Goal: Check status

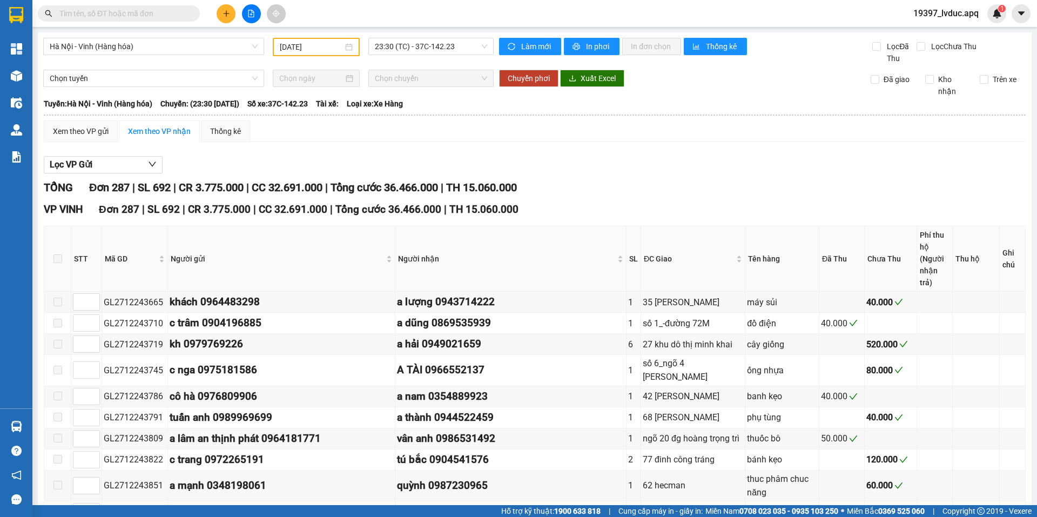
type input "[DATE]"
click at [206, 53] on span "Hà Nội - Vinh (Hàng hóa)" at bounding box center [154, 46] width 208 height 16
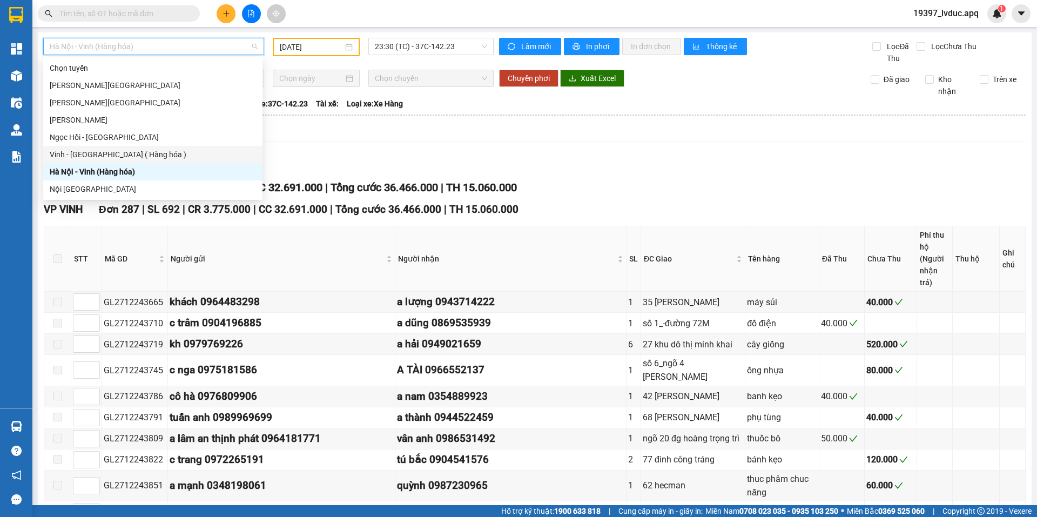
click at [147, 162] on div "Vinh - [GEOGRAPHIC_DATA] ( Hàng hóa )" at bounding box center [152, 154] width 219 height 17
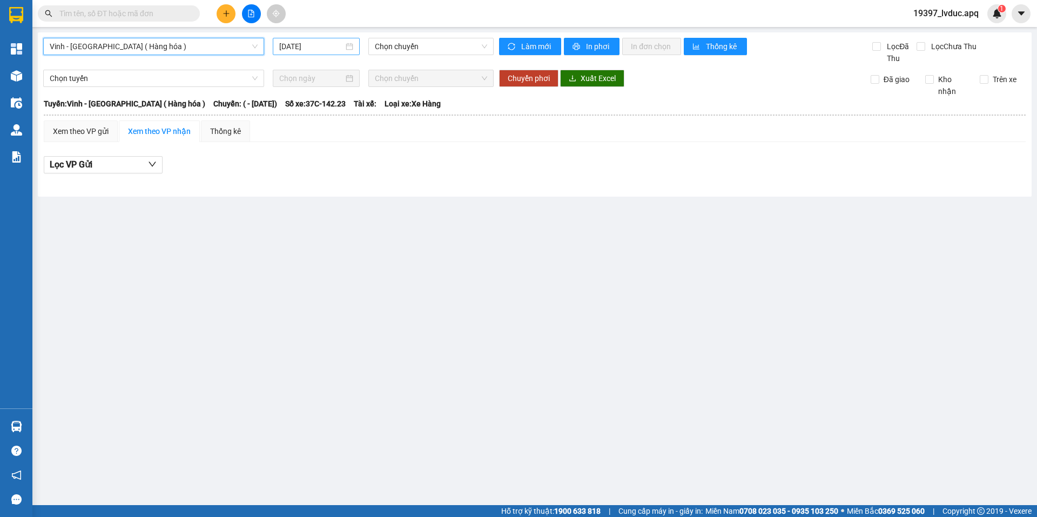
click at [323, 49] on input "[DATE]" at bounding box center [311, 47] width 64 height 12
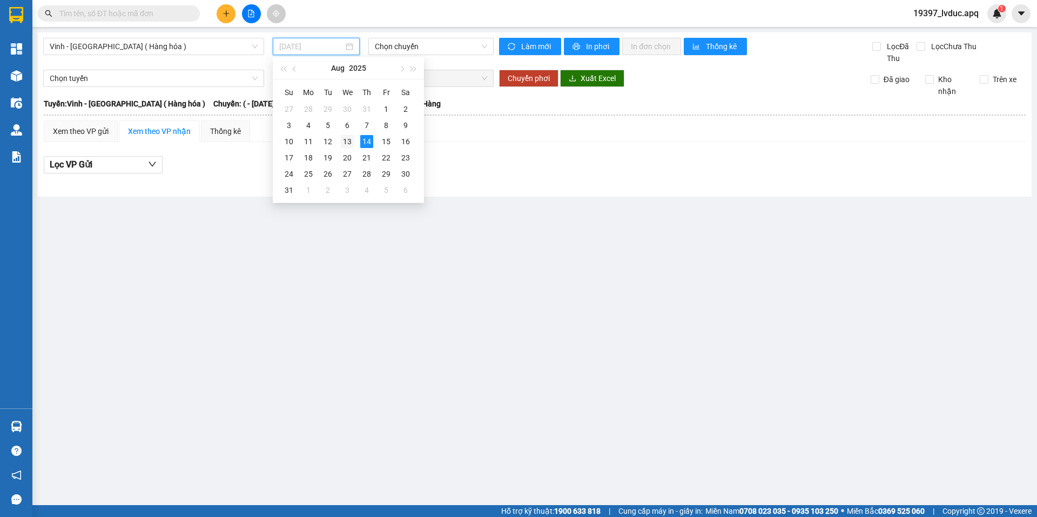
click at [346, 141] on div "13" at bounding box center [347, 141] width 13 height 13
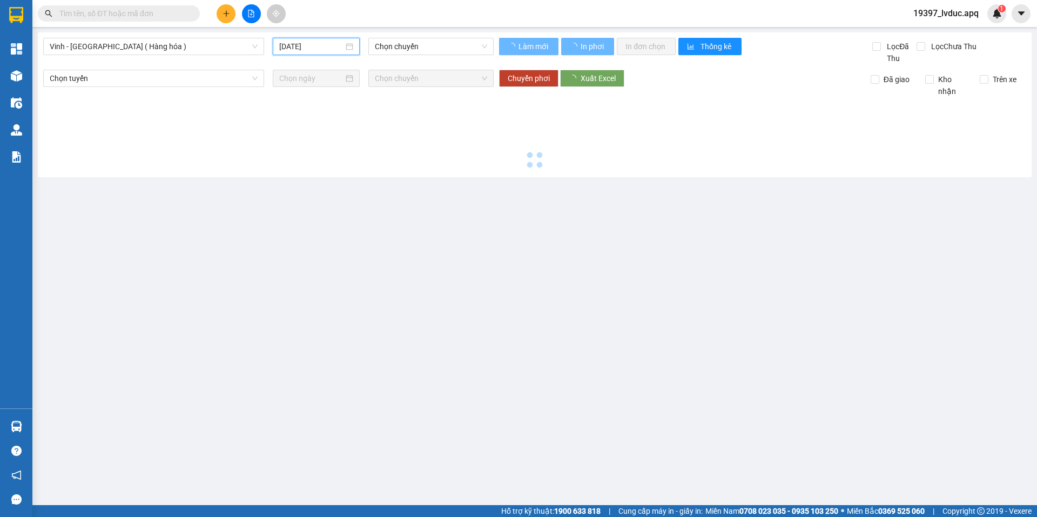
type input "[DATE]"
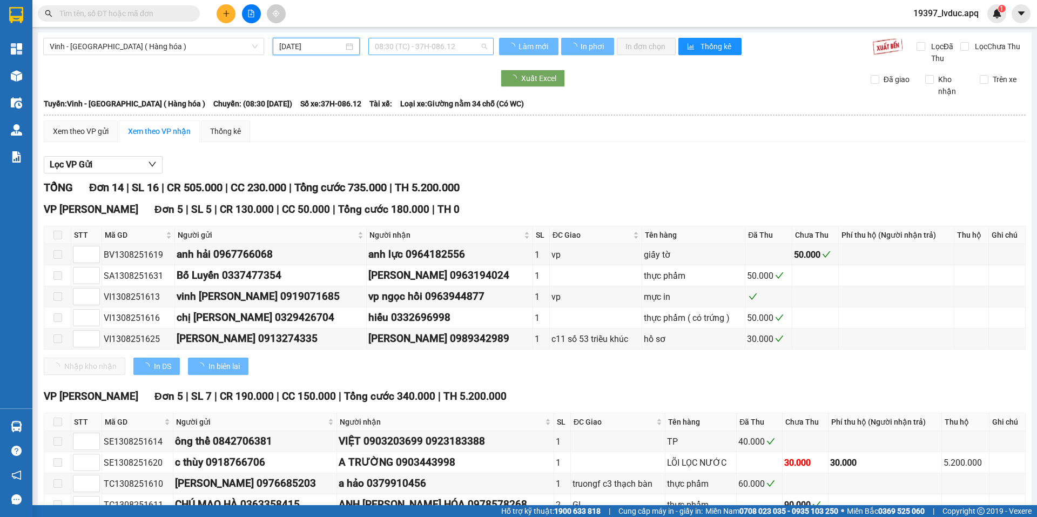
click at [398, 40] on span "08:30 (TC) - 37H-086.12" at bounding box center [431, 46] width 112 height 16
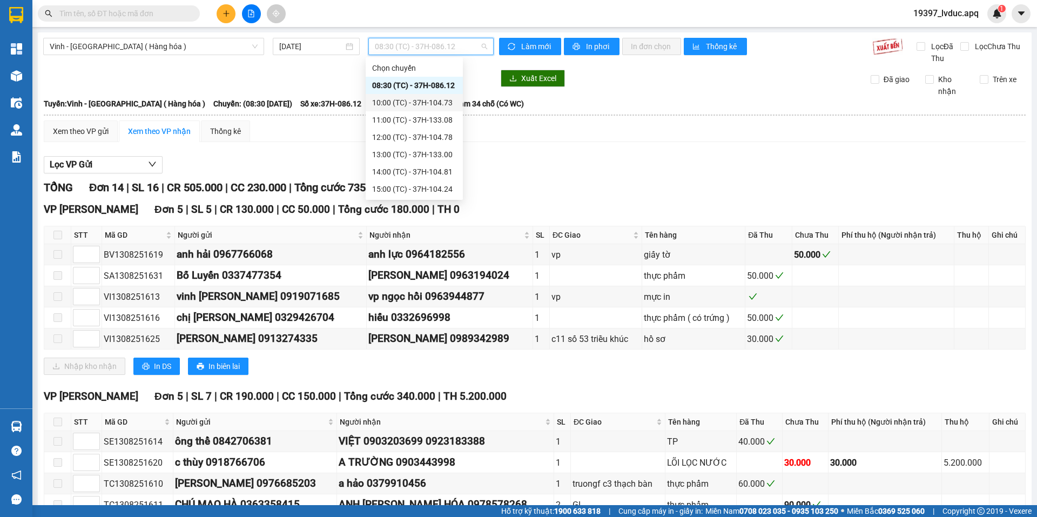
click at [551, 94] on div "Xuất Excel Đã giao Kho nhận Trên xe" at bounding box center [534, 84] width 983 height 28
click at [441, 42] on span "08:30 (TC) - 37H-086.12" at bounding box center [431, 46] width 112 height 16
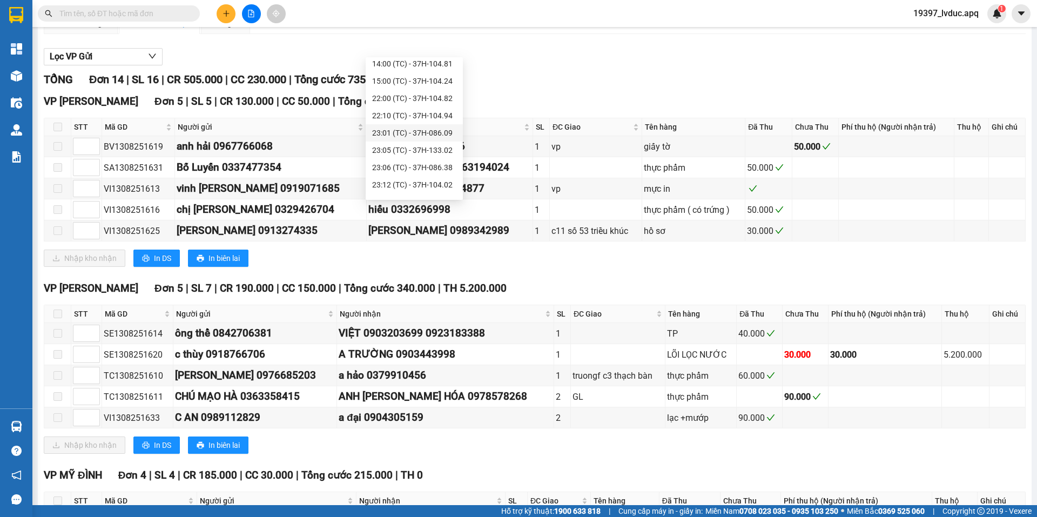
scroll to position [156, 0]
click at [437, 173] on div "23:18 (TC) - 37H-104.41" at bounding box center [414, 172] width 84 height 12
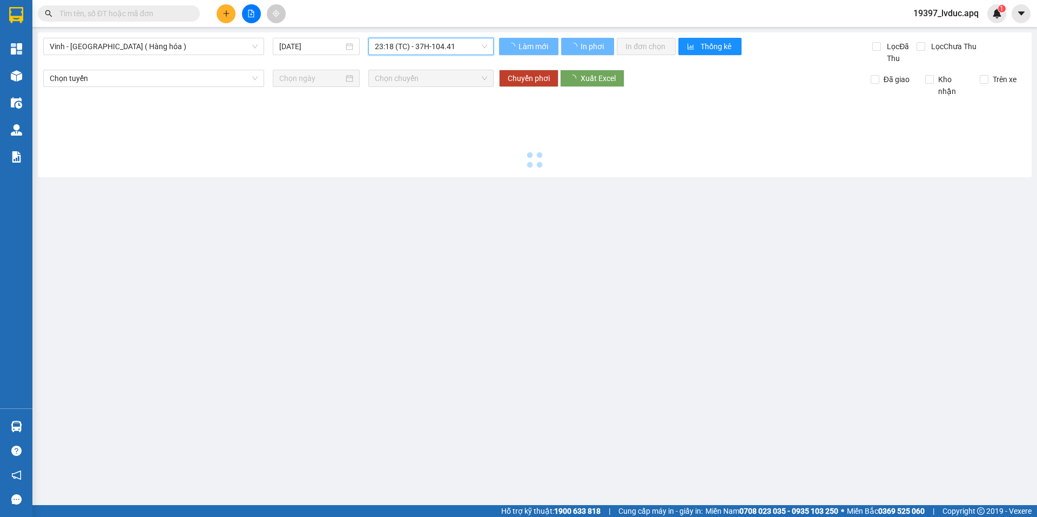
scroll to position [0, 0]
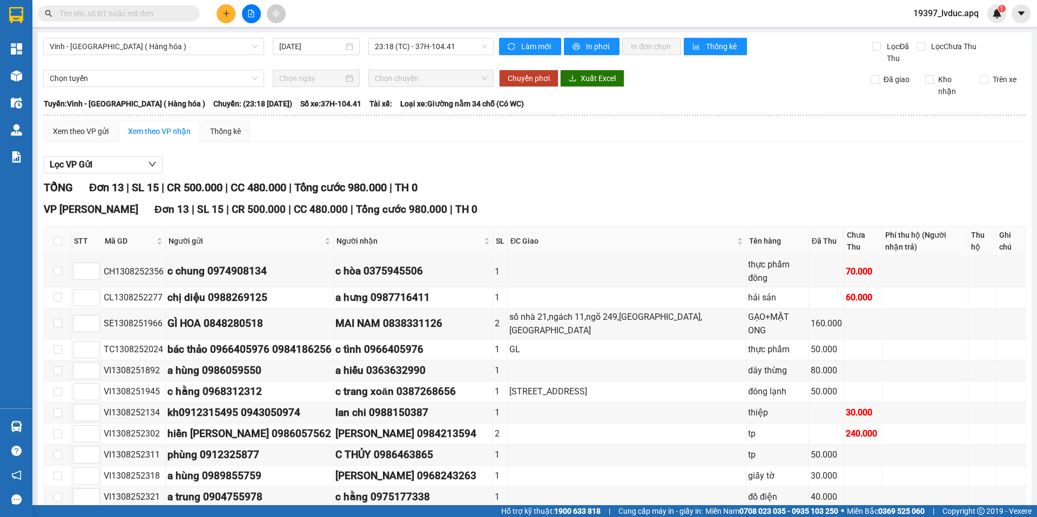
click at [402, 37] on div "Vinh - [GEOGRAPHIC_DATA] ( Hàng hóa ) [DATE] 23:18 (TC) - 37H-104.41 Làm mới In…" at bounding box center [535, 316] width 994 height 568
click at [405, 42] on span "23:18 (TC) - 37H-104.41" at bounding box center [431, 46] width 112 height 16
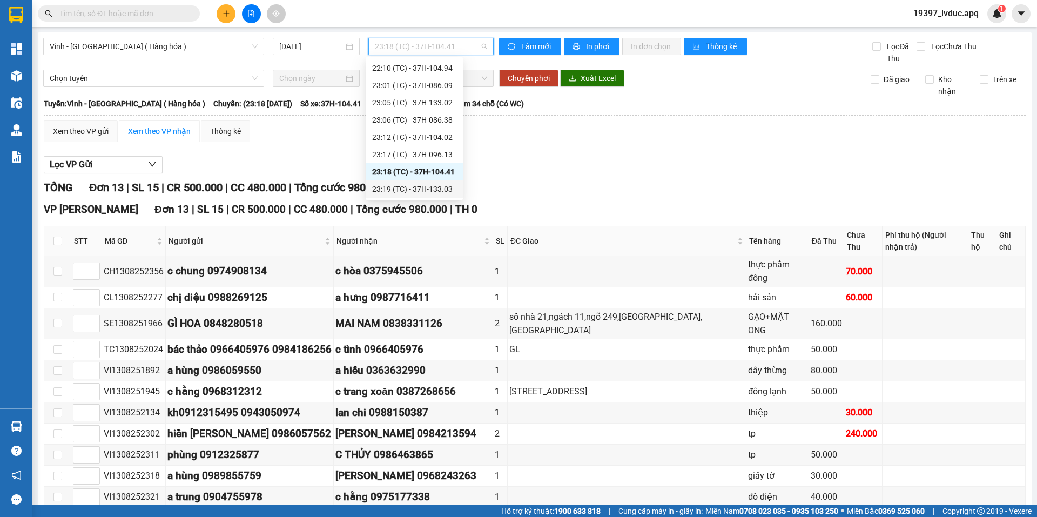
click at [432, 185] on div "23:19 (TC) - 37H-133.03" at bounding box center [414, 189] width 84 height 12
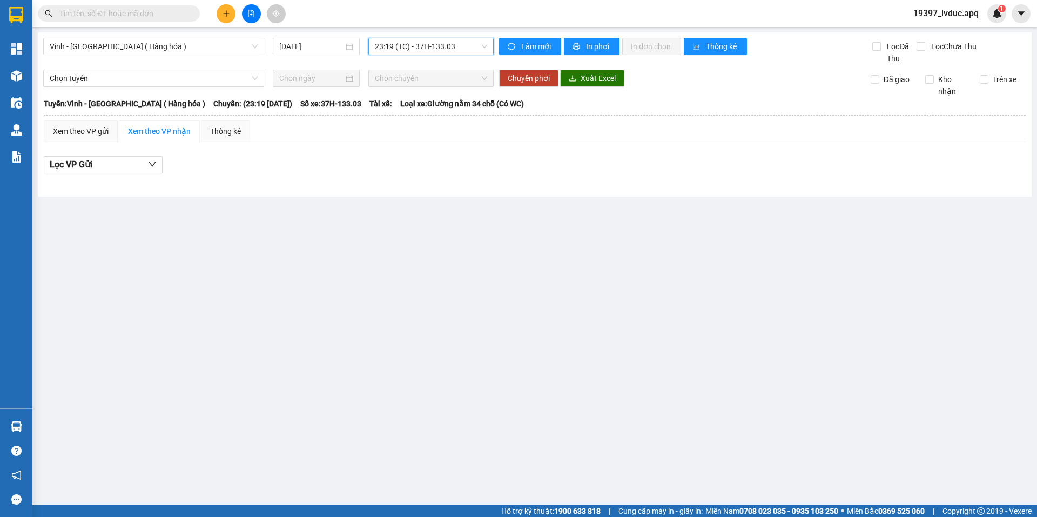
click at [427, 42] on span "23:19 (TC) - 37H-133.03" at bounding box center [431, 46] width 112 height 16
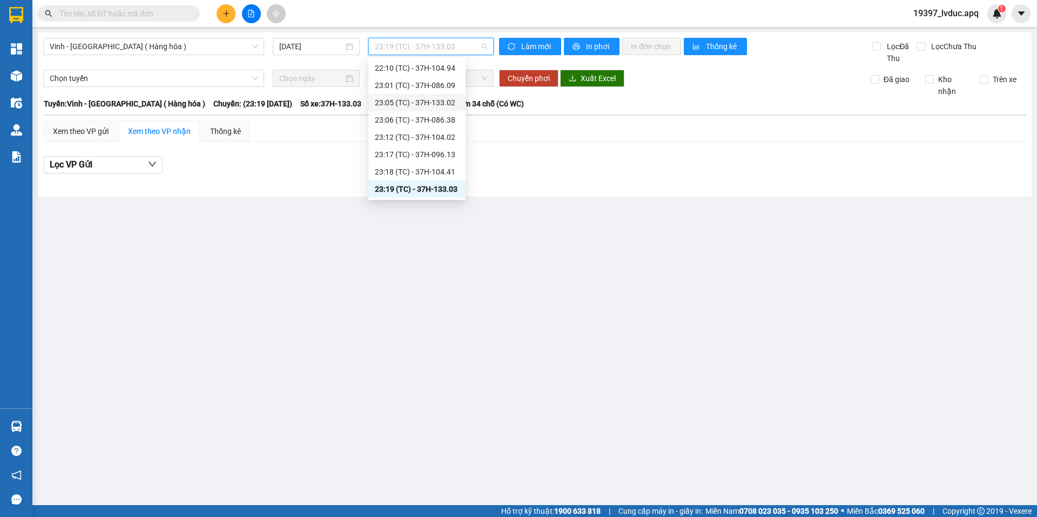
scroll to position [102, 0]
